Goal: Navigation & Orientation: Find specific page/section

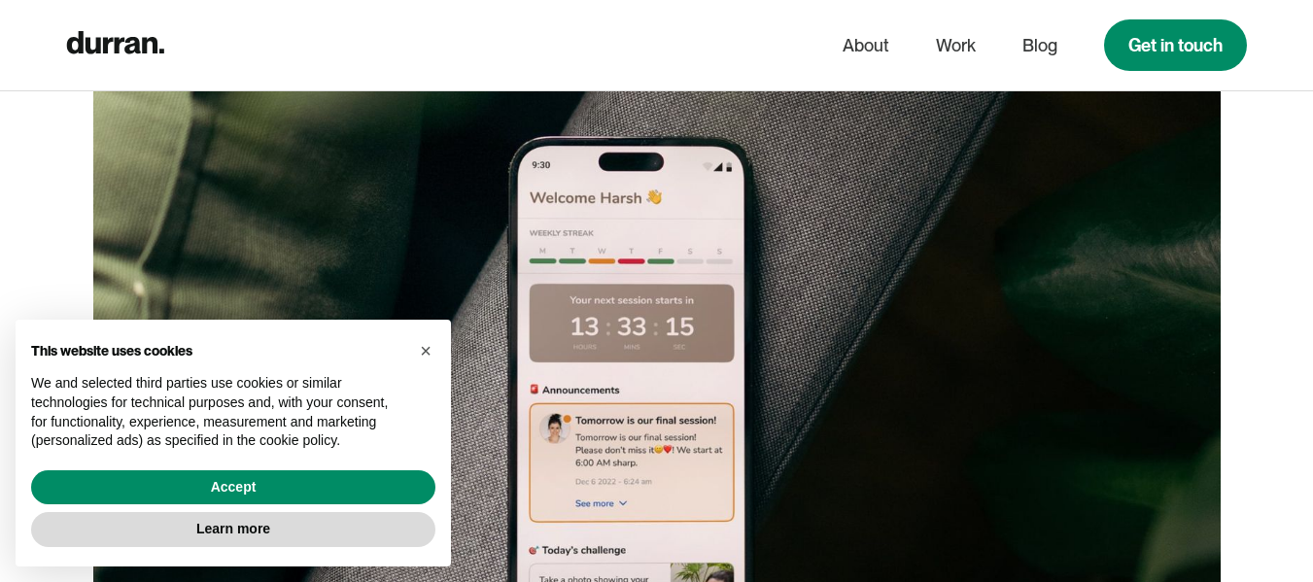
scroll to position [1077, 0]
click at [430, 352] on span "×" at bounding box center [426, 350] width 12 height 21
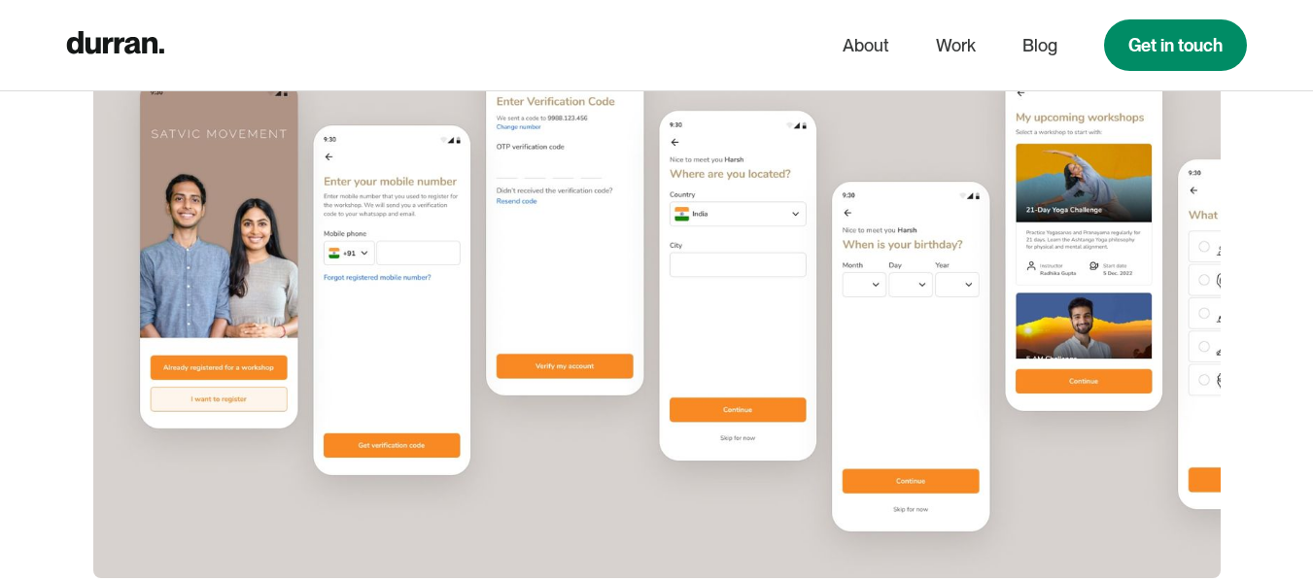
scroll to position [12413, 0]
